Goal: Information Seeking & Learning: Learn about a topic

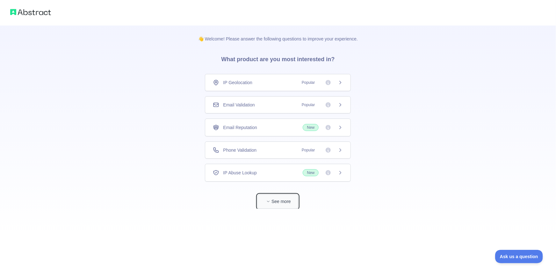
click at [272, 203] on button "See more" at bounding box center [278, 202] width 41 height 14
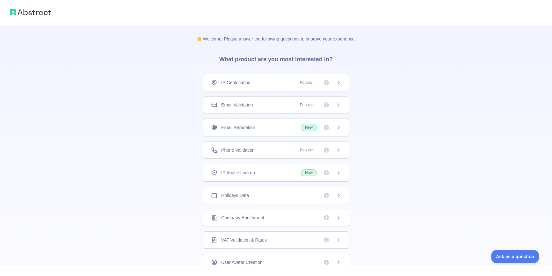
click at [308, 154] on div "Phone Validation Popular" at bounding box center [276, 150] width 146 height 17
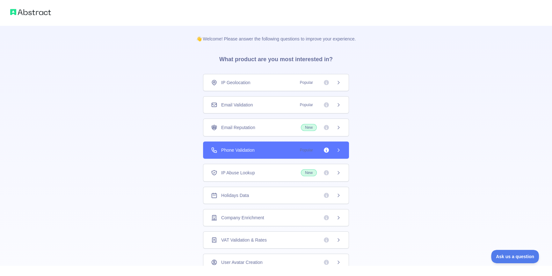
click at [262, 102] on div "Email Validation Popular" at bounding box center [276, 105] width 130 height 6
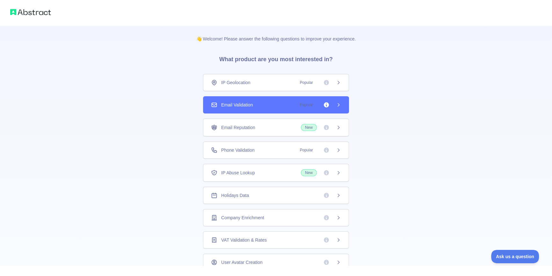
click at [278, 143] on div "Phone Validation Popular" at bounding box center [276, 150] width 146 height 17
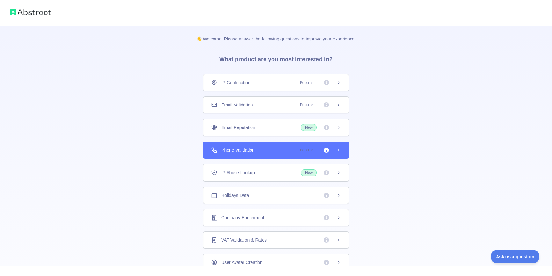
click at [339, 151] on div "Phone Validation Popular" at bounding box center [276, 150] width 146 height 17
click at [337, 146] on div "Phone Validation Popular" at bounding box center [276, 150] width 146 height 17
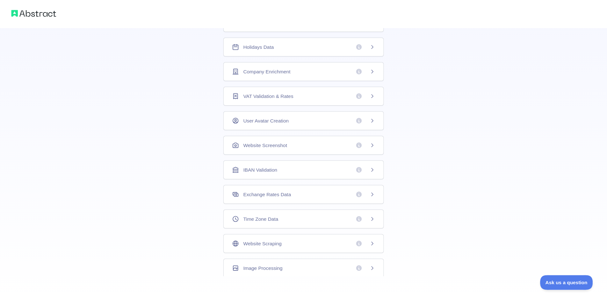
scroll to position [24, 0]
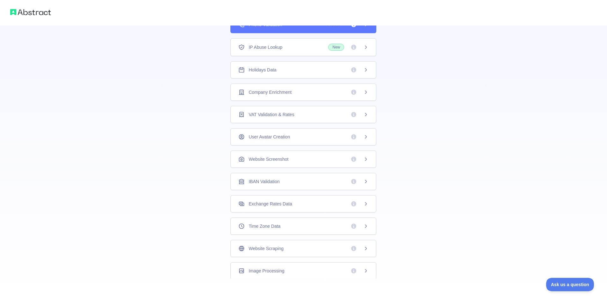
drag, startPoint x: 529, startPoint y: 0, endPoint x: 459, endPoint y: 131, distance: 148.6
click at [459, 131] on div "👋 Welcome! Please answer the following questions to improve your experience. Wh…" at bounding box center [303, 101] width 607 height 406
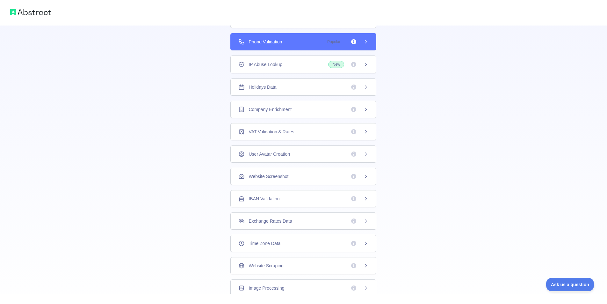
scroll to position [102, 0]
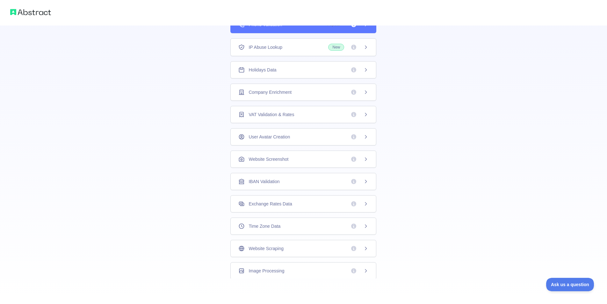
click at [38, 11] on img at bounding box center [30, 12] width 41 height 9
click at [293, 52] on div "IP Abuse Lookup New" at bounding box center [304, 46] width 146 height 18
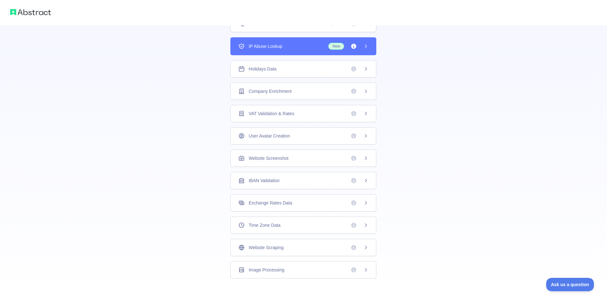
click at [304, 48] on div "IP Abuse Lookup New" at bounding box center [304, 46] width 130 height 7
click at [354, 47] on span "New" at bounding box center [348, 46] width 40 height 7
click at [366, 46] on div "IP Abuse Lookup New" at bounding box center [304, 46] width 146 height 18
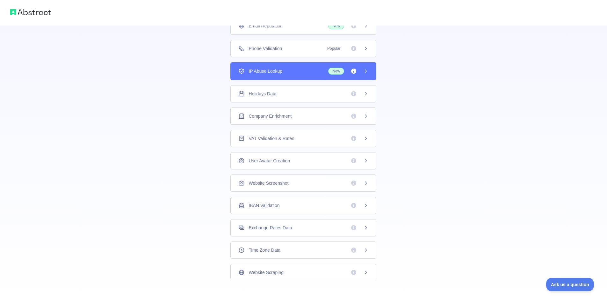
click at [358, 48] on span "Popular" at bounding box center [346, 48] width 45 height 6
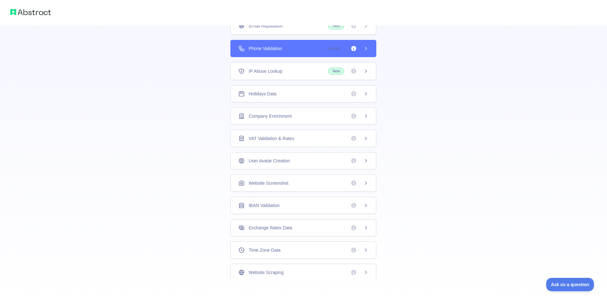
click at [350, 45] on div "Phone Validation Popular" at bounding box center [304, 48] width 146 height 17
click at [302, 48] on div "Phone Validation Popular" at bounding box center [304, 48] width 130 height 6
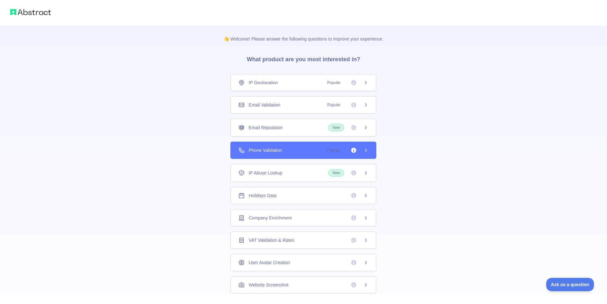
click at [20, 7] on div at bounding box center [303, 13] width 607 height 26
click at [30, 16] on img at bounding box center [30, 12] width 41 height 9
click at [31, 16] on img at bounding box center [30, 12] width 41 height 9
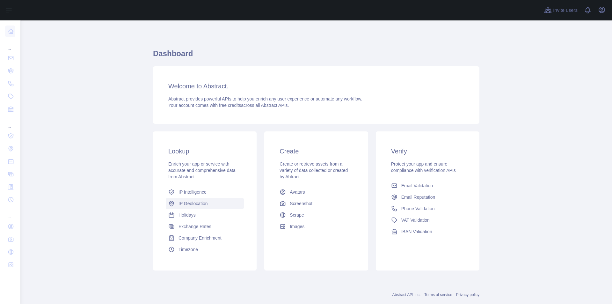
click at [187, 209] on link "IP Geolocation" at bounding box center [205, 203] width 78 height 11
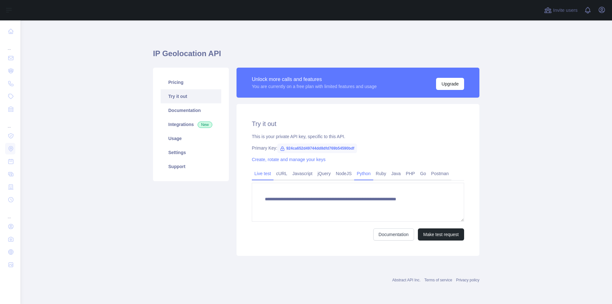
click at [369, 173] on link "Python" at bounding box center [363, 173] width 19 height 10
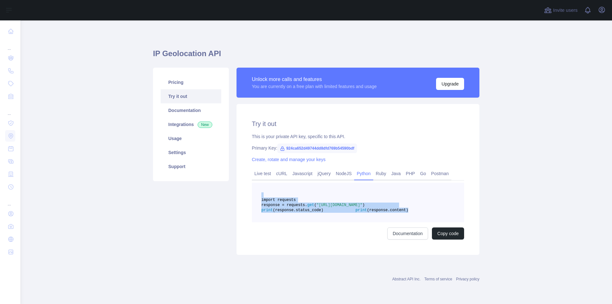
drag, startPoint x: 359, startPoint y: 225, endPoint x: 237, endPoint y: 190, distance: 127.3
click at [237, 190] on div "Try it out This is your private API key, specific to this API. Primary Key: 924…" at bounding box center [358, 179] width 243 height 151
click at [439, 239] on button "Copy code" at bounding box center [448, 233] width 32 height 12
click at [491, 195] on main "IP Geolocation API Pricing Try it out Documentation Integrations New Usage Sett…" at bounding box center [316, 161] width 592 height 283
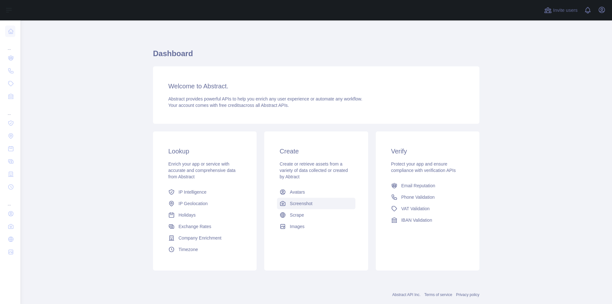
scroll to position [14, 0]
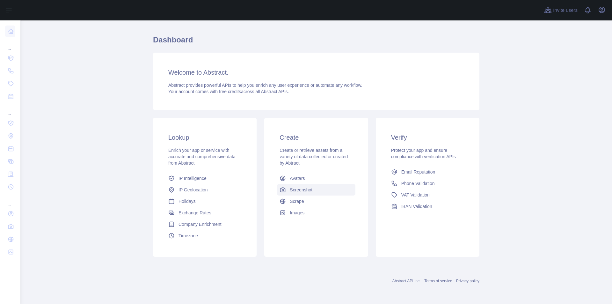
click at [306, 189] on span "Screenshot" at bounding box center [301, 190] width 23 height 6
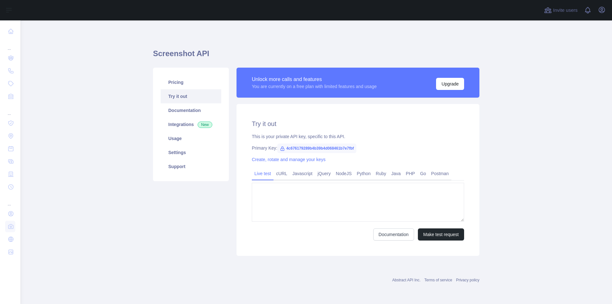
type textarea "**********"
click at [360, 176] on link "Python" at bounding box center [363, 173] width 19 height 10
